Goal: Entertainment & Leisure: Consume media (video, audio)

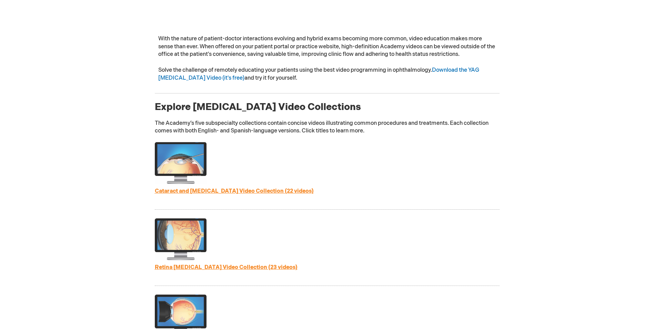
scroll to position [241, 0]
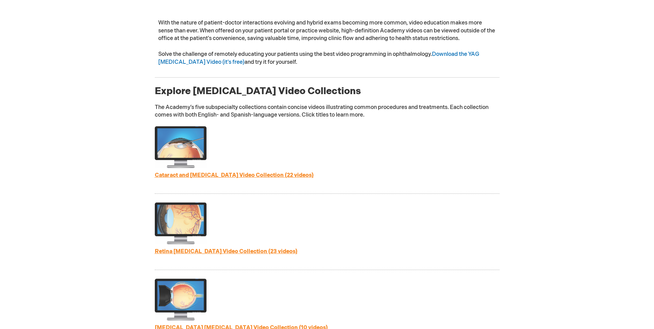
click at [263, 170] on div "Cataract and [MEDICAL_DATA] Video Collection (22 videos)" at bounding box center [327, 160] width 345 height 68
click at [261, 172] on link "Cataract and [MEDICAL_DATA] Video Collection (22 videos)" at bounding box center [234, 175] width 159 height 7
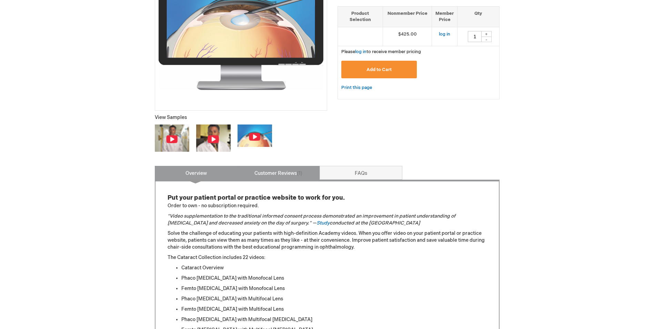
scroll to position [172, 0]
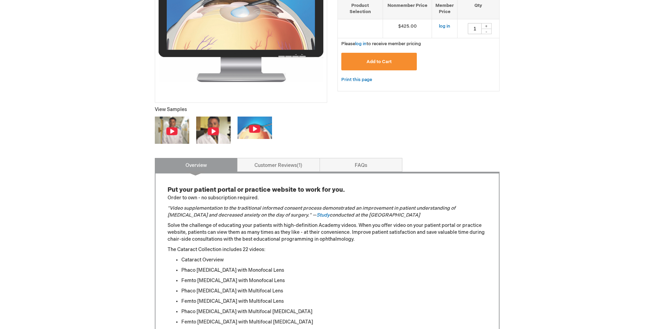
click at [252, 129] on img at bounding box center [255, 128] width 12 height 9
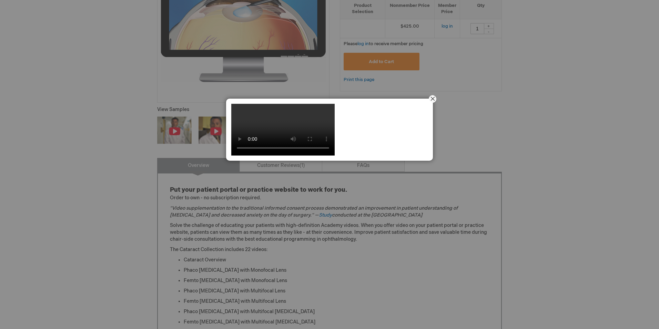
click at [431, 99] on button "Close" at bounding box center [432, 98] width 21 height 21
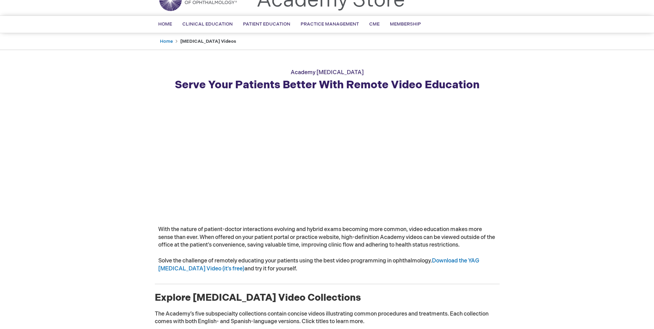
scroll to position [34, 0]
